Goal: Transaction & Acquisition: Book appointment/travel/reservation

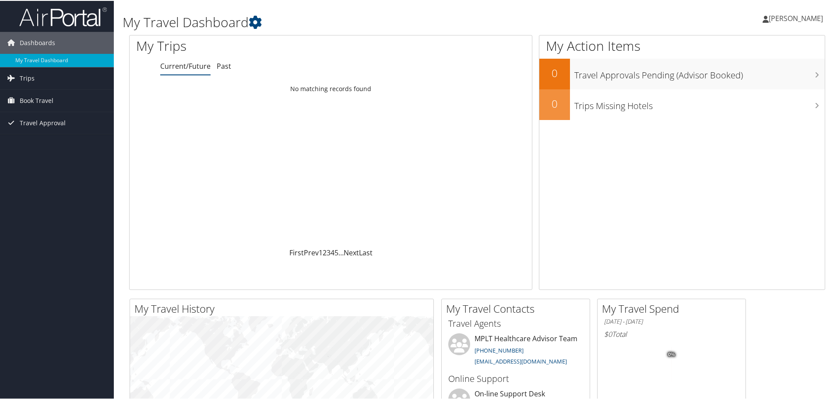
click at [54, 88] on li "Trips Current/Future Trips Past Trips Trips Missing Hotels" at bounding box center [57, 78] width 114 height 22
click at [51, 98] on span "Book Travel" at bounding box center [37, 100] width 34 height 22
click at [57, 145] on link "Book/Manage Online Trips" at bounding box center [57, 143] width 114 height 13
